Goal: Information Seeking & Learning: Learn about a topic

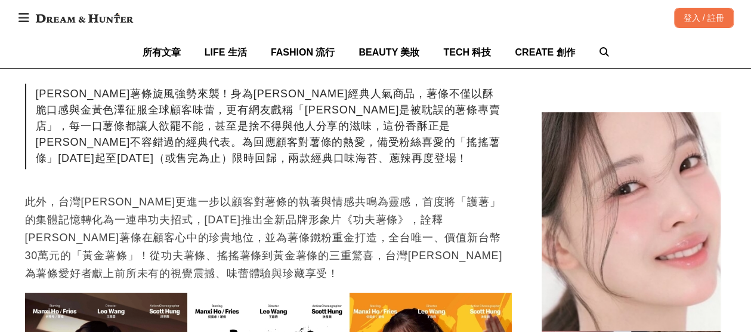
scroll to position [0, 487]
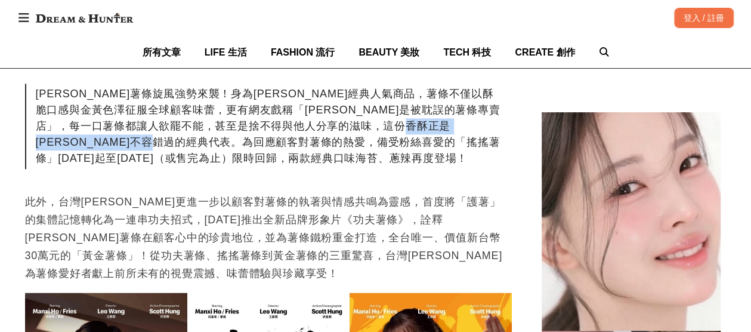
drag, startPoint x: 97, startPoint y: 143, endPoint x: 292, endPoint y: 147, distance: 195.7
click at [292, 147] on div "[PERSON_NAME]薯條旋風強勢來襲！身為[PERSON_NAME]經典人氣商品，薯條不僅以酥脆口感與金黃色澤征服全球顧客味蕾，更有網友戲稱「[PERS…" at bounding box center [268, 126] width 487 height 85
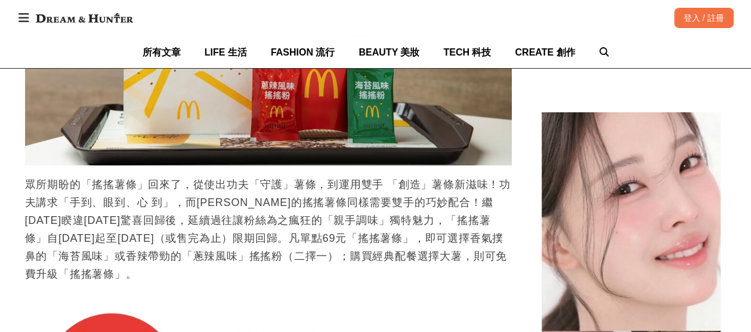
scroll to position [0, 0]
drag, startPoint x: 314, startPoint y: 224, endPoint x: 359, endPoint y: 223, distance: 44.2
click at [359, 223] on p "眾所期盼的「搖搖薯條」回來了，從使出功夫「守護」薯條，到運用雙手 「創造」薯條新滋味！功夫講求「手到、眼到、心 到」，而[PERSON_NAME]的搖搖薯條同…" at bounding box center [268, 228] width 487 height 107
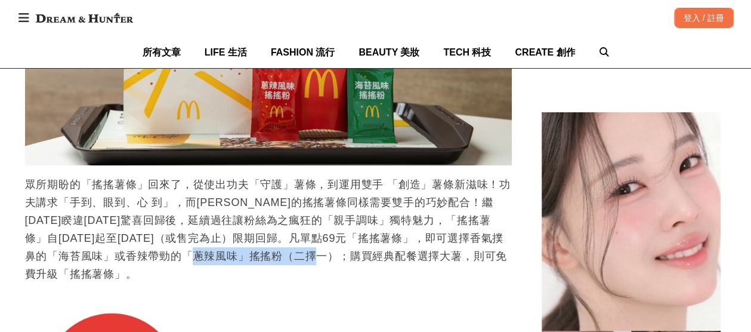
drag, startPoint x: 240, startPoint y: 242, endPoint x: 365, endPoint y: 240, distance: 125.3
click at [365, 240] on p "眾所期盼的「搖搖薯條」回來了，從使出功夫「守護」薯條，到運用雙手 「創造」薯條新滋味！功夫講求「手到、眼到、心 到」，而[PERSON_NAME]的搖搖薯條同…" at bounding box center [268, 228] width 487 height 107
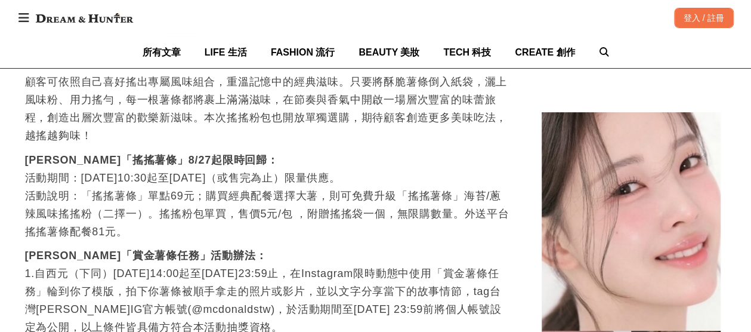
scroll to position [0, 1461]
drag, startPoint x: 150, startPoint y: 183, endPoint x: 271, endPoint y: 181, distance: 120.5
click at [271, 181] on p "[PERSON_NAME]「搖搖薯條」8/27起限時回歸： 活動期間：[DATE]10:30起至[DATE]（或售完為止）限量供應。 活動說明：「搖搖薯條」單…" at bounding box center [268, 194] width 487 height 89
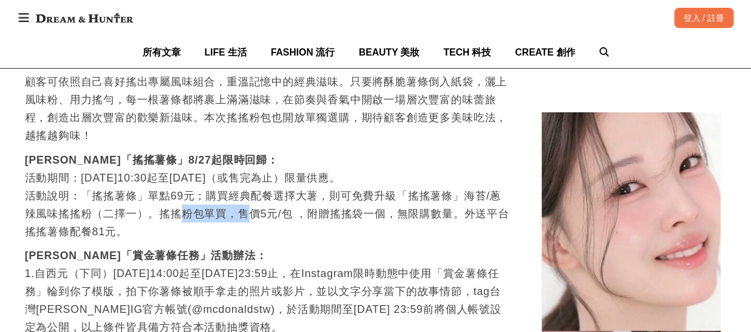
drag, startPoint x: 167, startPoint y: 181, endPoint x: 230, endPoint y: 177, distance: 63.3
click at [230, 177] on p "[PERSON_NAME]「搖搖薯條」8/27起限時回歸： 活動期間：[DATE]10:30起至[DATE]（或售完為止）限量供應。 活動說明：「搖搖薯條」單…" at bounding box center [268, 194] width 487 height 89
drag, startPoint x: 136, startPoint y: 180, endPoint x: 265, endPoint y: 175, distance: 129.0
click at [265, 175] on p "[PERSON_NAME]「搖搖薯條」8/27起限時回歸： 活動期間：[DATE]10:30起至[DATE]（或售完為止）限量供應。 活動說明：「搖搖薯條」單…" at bounding box center [268, 194] width 487 height 89
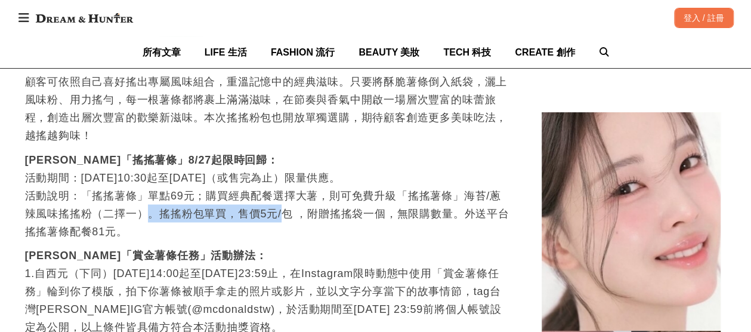
click at [265, 175] on p "[PERSON_NAME]「搖搖薯條」8/27起限時回歸： 活動期間：[DATE]10:30起至[DATE]（或售完為止）限量供應。 活動說明：「搖搖薯條」單…" at bounding box center [268, 194] width 487 height 89
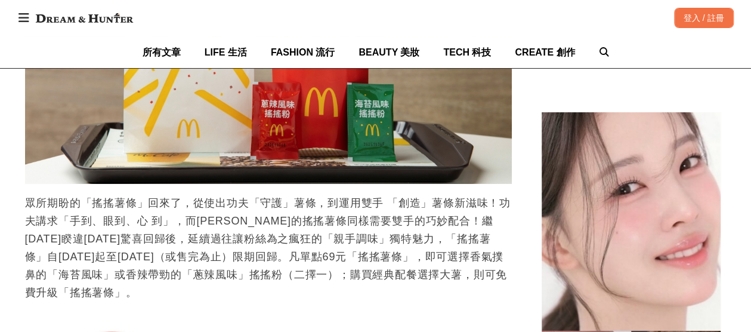
scroll to position [2506, 0]
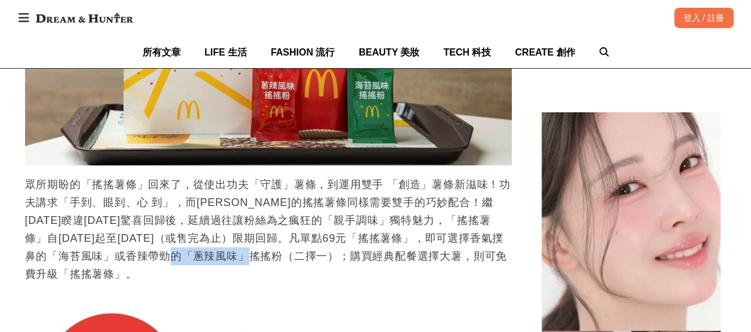
drag, startPoint x: 221, startPoint y: 237, endPoint x: 301, endPoint y: 238, distance: 79.9
click at [301, 238] on p "眾所期盼的「搖搖薯條」回來了，從使出功夫「守護」薯條，到運用雙手 「創造」薯條新滋味！功夫講求「手到、眼到、心 到」，而[PERSON_NAME]的搖搖薯條同…" at bounding box center [268, 228] width 487 height 107
click at [282, 237] on p "眾所期盼的「搖搖薯條」回來了，從使出功夫「守護」薯條，到運用雙手 「創造」薯條新滋味！功夫講求「手到、眼到、心 到」，而[PERSON_NAME]的搖搖薯條同…" at bounding box center [268, 228] width 487 height 107
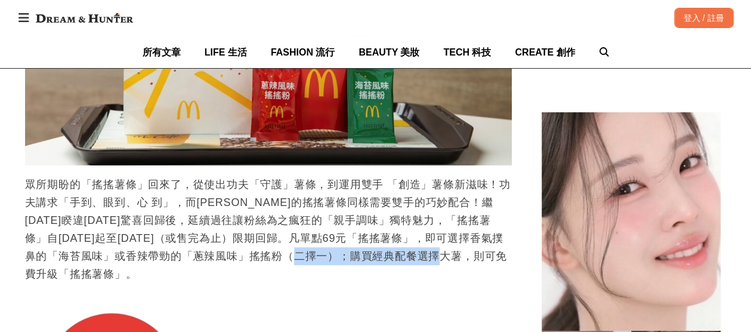
drag, startPoint x: 347, startPoint y: 244, endPoint x: 481, endPoint y: 240, distance: 133.7
click at [481, 240] on p "眾所期盼的「搖搖薯條」回來了，從使出功夫「守護」薯條，到運用雙手 「創造」薯條新滋味！功夫講求「手到、眼到、心 到」，而[PERSON_NAME]的搖搖薯條同…" at bounding box center [268, 228] width 487 height 107
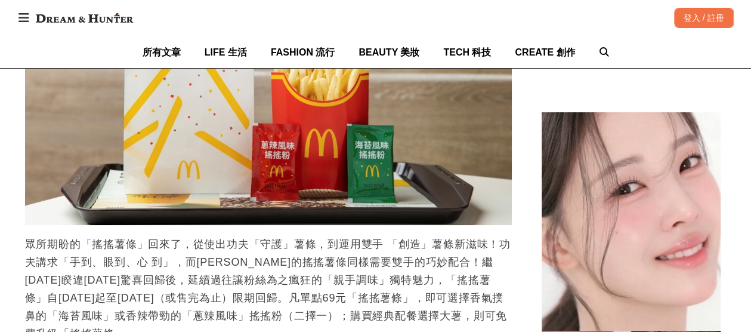
scroll to position [2506, 0]
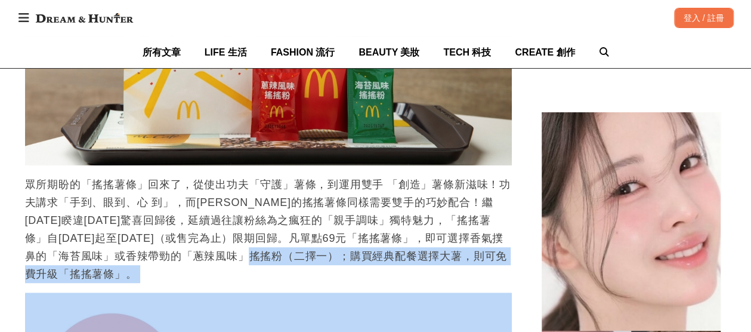
drag, startPoint x: 88, startPoint y: 249, endPoint x: 300, endPoint y: 237, distance: 212.1
click at [300, 237] on p "眾所期盼的「搖搖薯條」回來了，從使出功夫「守護」薯條，到運用雙手 「創造」薯條新滋味！功夫講求「手到、眼到、心 到」，而[PERSON_NAME]的搖搖薯條同…" at bounding box center [268, 228] width 487 height 107
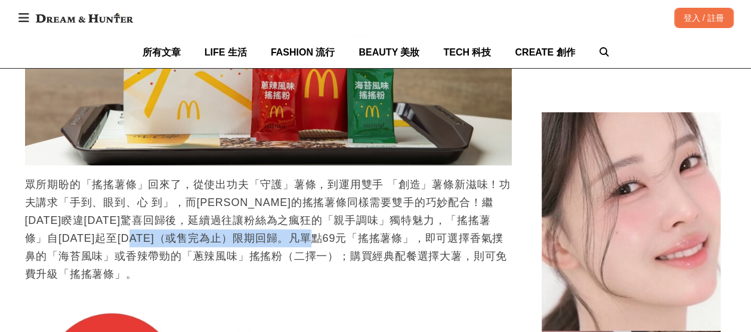
drag, startPoint x: 177, startPoint y: 217, endPoint x: 365, endPoint y: 218, distance: 188.5
click at [365, 218] on p "眾所期盼的「搖搖薯條」回來了，從使出功夫「守護」薯條，到運用雙手 「創造」薯條新滋味！功夫講求「手到、眼到、心 到」，而[PERSON_NAME]的搖搖薯條同…" at bounding box center [268, 228] width 487 height 107
drag, startPoint x: 177, startPoint y: 221, endPoint x: 266, endPoint y: 221, distance: 89.5
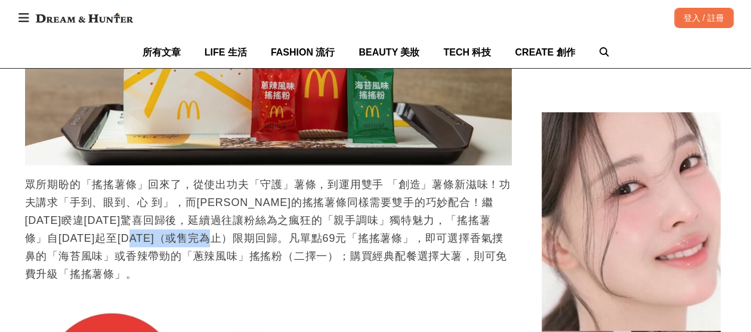
click at [266, 221] on p "眾所期盼的「搖搖薯條」回來了，從使出功夫「守護」薯條，到運用雙手 「創造」薯條新滋味！功夫講求「手到、眼到、心 到」，而[PERSON_NAME]的搖搖薯條同…" at bounding box center [268, 228] width 487 height 107
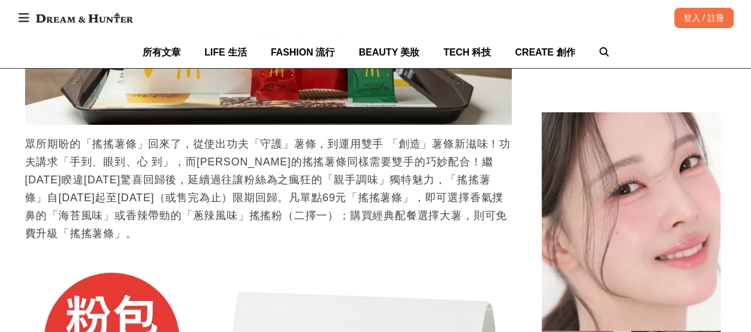
scroll to position [2565, 0]
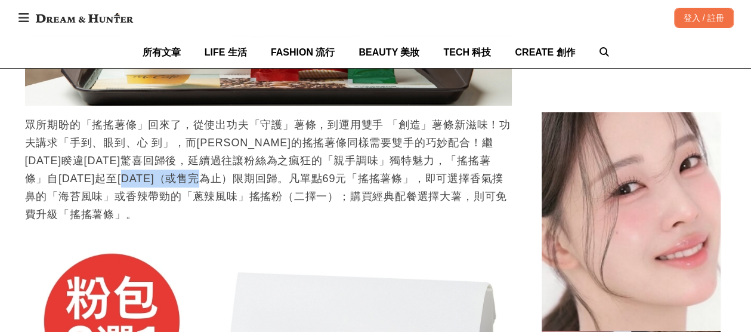
drag, startPoint x: 171, startPoint y: 164, endPoint x: 255, endPoint y: 160, distance: 84.2
click at [255, 160] on p "眾所期盼的「搖搖薯條」回來了，從使出功夫「守護」薯條，到運用雙手 「創造」薯條新滋味！功夫講求「手到、眼到、心 到」，而[PERSON_NAME]的搖搖薯條同…" at bounding box center [268, 169] width 487 height 107
click at [180, 155] on p "眾所期盼的「搖搖薯條」回來了，從使出功夫「守護」薯條，到運用雙手 「創造」薯條新滋味！功夫講求「手到、眼到、心 到」，而[PERSON_NAME]的搖搖薯條同…" at bounding box center [268, 169] width 487 height 107
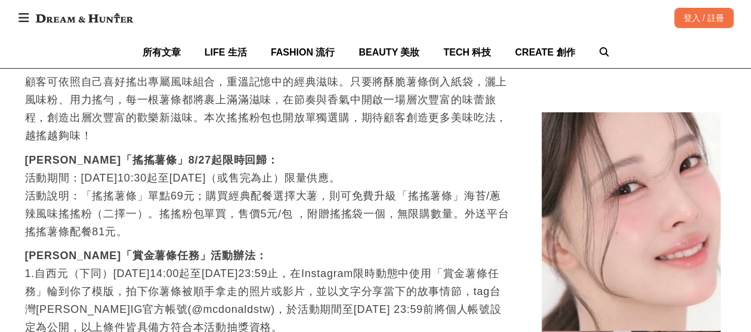
scroll to position [0, 0]
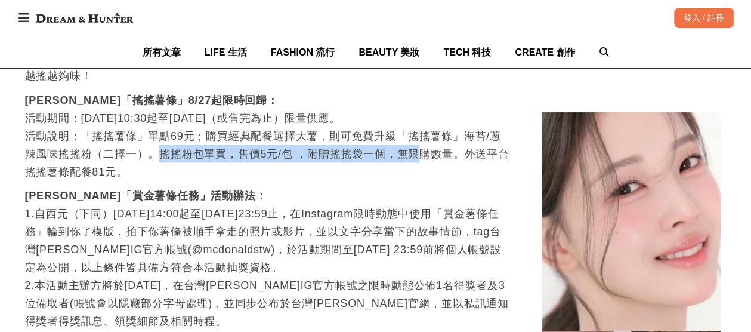
drag, startPoint x: 140, startPoint y: 121, endPoint x: 399, endPoint y: 115, distance: 259.0
click at [399, 115] on p "[PERSON_NAME]「搖搖薯條」8/27起限時回歸： 活動期間：[DATE]10:30起至[DATE]（或售完為止）限量供應。 活動說明：「搖搖薯條」單…" at bounding box center [268, 135] width 487 height 89
drag, startPoint x: 151, startPoint y: 120, endPoint x: 306, endPoint y: 120, distance: 155.1
click at [306, 120] on p "[PERSON_NAME]「搖搖薯條」8/27起限時回歸： 活動期間：[DATE]10:30起至[DATE]（或售完為止）限量供應。 活動說明：「搖搖薯條」單…" at bounding box center [268, 135] width 487 height 89
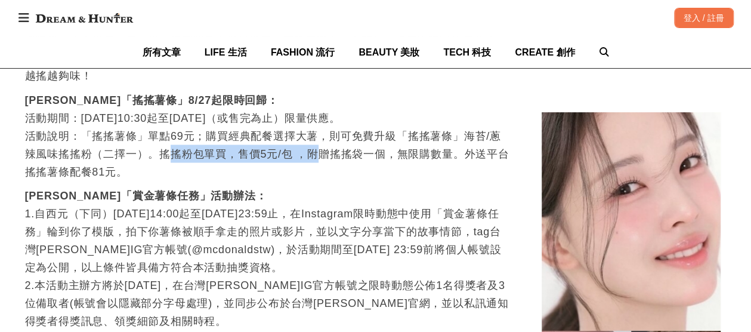
drag, startPoint x: 306, startPoint y: 120, endPoint x: 159, endPoint y: 120, distance: 147.4
click at [305, 120] on p "[PERSON_NAME]「搖搖薯條」8/27起限時回歸： 活動期間：[DATE]10:30起至[DATE]（或售完為止）限量供應。 活動說明：「搖搖薯條」單…" at bounding box center [268, 135] width 487 height 89
click at [135, 120] on p "[PERSON_NAME]「搖搖薯條」8/27起限時回歸： 活動期間：[DATE]10:30起至[DATE]（或售完為止）限量供應。 活動說明：「搖搖薯條」單…" at bounding box center [268, 135] width 487 height 89
drag, startPoint x: 141, startPoint y: 118, endPoint x: 311, endPoint y: 118, distance: 170.6
click at [311, 118] on p "[PERSON_NAME]「搖搖薯條」8/27起限時回歸： 活動期間：[DATE]10:30起至[DATE]（或售完為止）限量供應。 活動說明：「搖搖薯條」單…" at bounding box center [268, 135] width 487 height 89
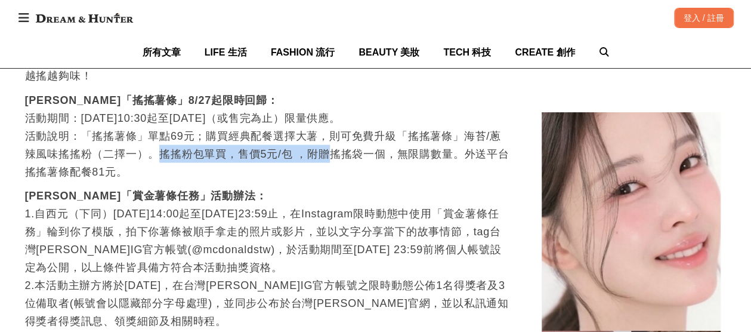
click at [277, 119] on p "[PERSON_NAME]「搖搖薯條」8/27起限時回歸： 活動期間：[DATE]10:30起至[DATE]（或售完為止）限量供應。 活動說明：「搖搖薯條」單…" at bounding box center [268, 135] width 487 height 89
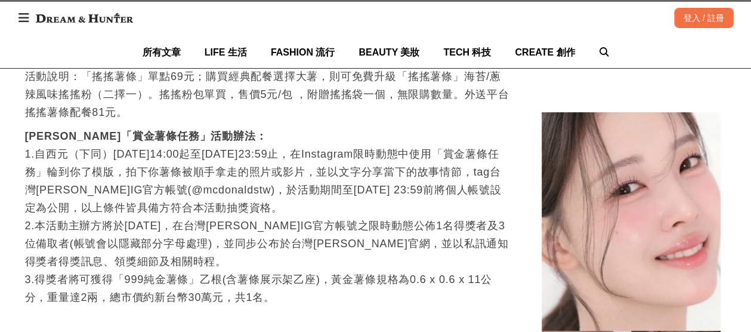
scroll to position [0, 487]
